Goal: Check status: Check status

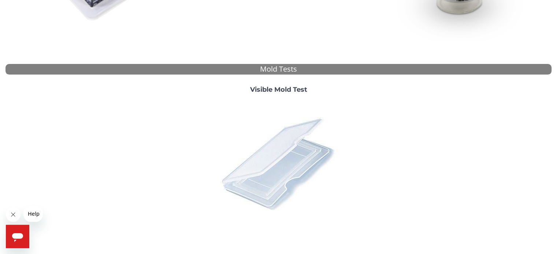
scroll to position [247, 0]
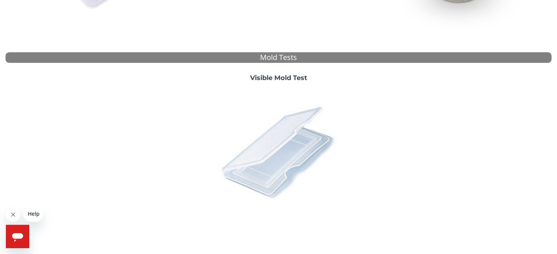
click at [259, 152] on img at bounding box center [278, 152] width 128 height 128
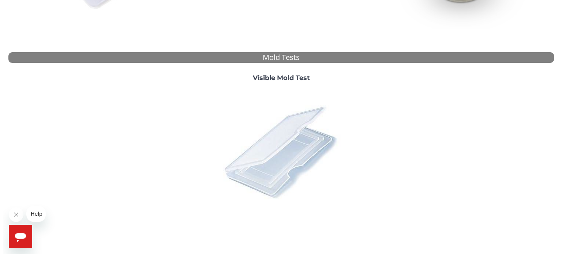
scroll to position [0, 0]
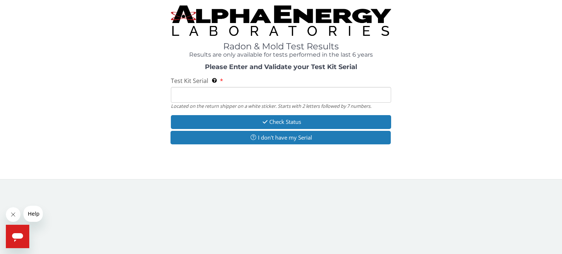
click at [255, 98] on input "Test Kit Serial Located on the return shipper on a white sticker. Starts with 2…" at bounding box center [281, 95] width 220 height 16
type input "ML197787"
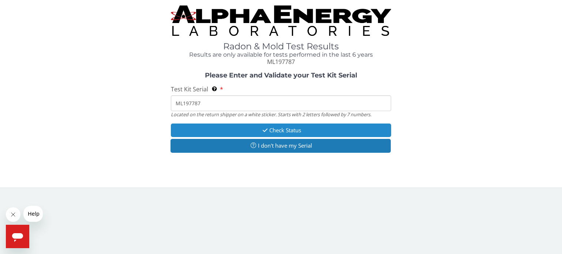
click at [261, 128] on icon "button" at bounding box center [265, 130] width 8 height 5
